Goal: Task Accomplishment & Management: Use online tool/utility

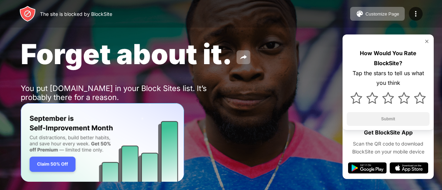
drag, startPoint x: 384, startPoint y: 63, endPoint x: 237, endPoint y: 142, distance: 166.6
click at [78, 16] on div "The site is blocked by BlockSite" at bounding box center [76, 14] width 72 height 6
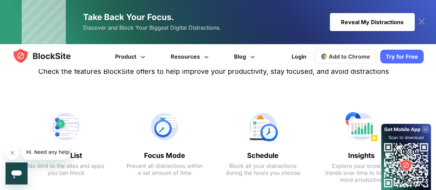
scroll to position [510, 0]
click at [375, 57] on link "Add to Chrome" at bounding box center [345, 56] width 61 height 14
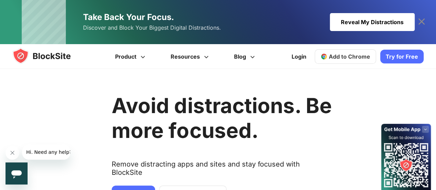
click at [39, 50] on img at bounding box center [48, 56] width 72 height 17
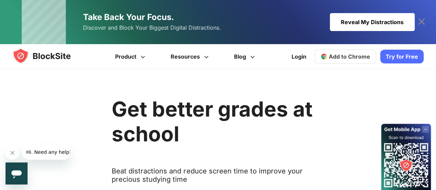
click at [45, 55] on img at bounding box center [48, 56] width 72 height 17
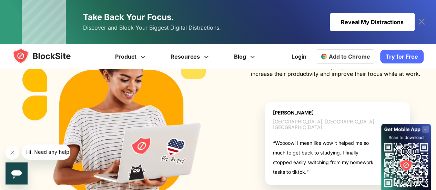
scroll to position [832, 0]
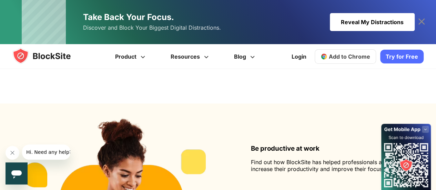
click at [33, 54] on img at bounding box center [48, 56] width 72 height 17
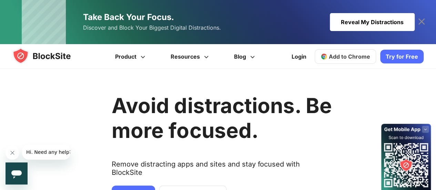
click at [351, 61] on link "Add to Chrome" at bounding box center [345, 56] width 61 height 14
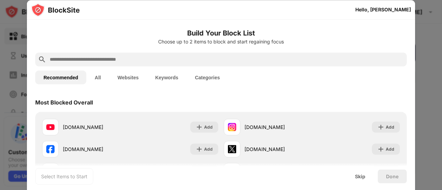
click at [230, 62] on input "text" at bounding box center [226, 59] width 355 height 8
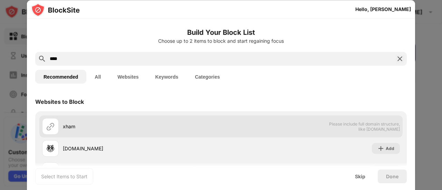
scroll to position [66, 0]
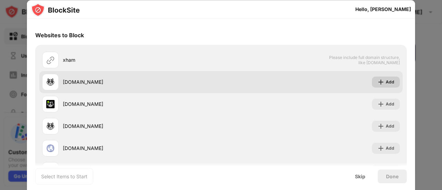
type input "****"
click at [385, 81] on div "Add" at bounding box center [389, 82] width 9 height 7
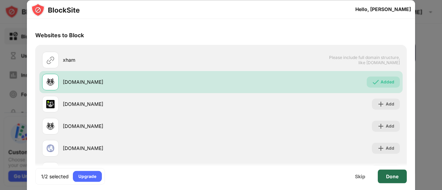
click at [402, 178] on div "Done" at bounding box center [391, 176] width 29 height 14
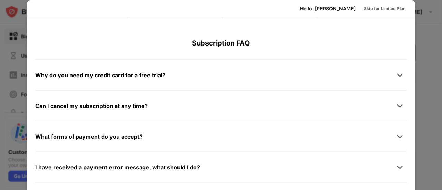
scroll to position [0, 0]
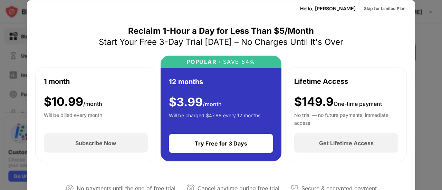
click at [426, 76] on div at bounding box center [221, 95] width 442 height 190
